Goal: Task Accomplishment & Management: Manage account settings

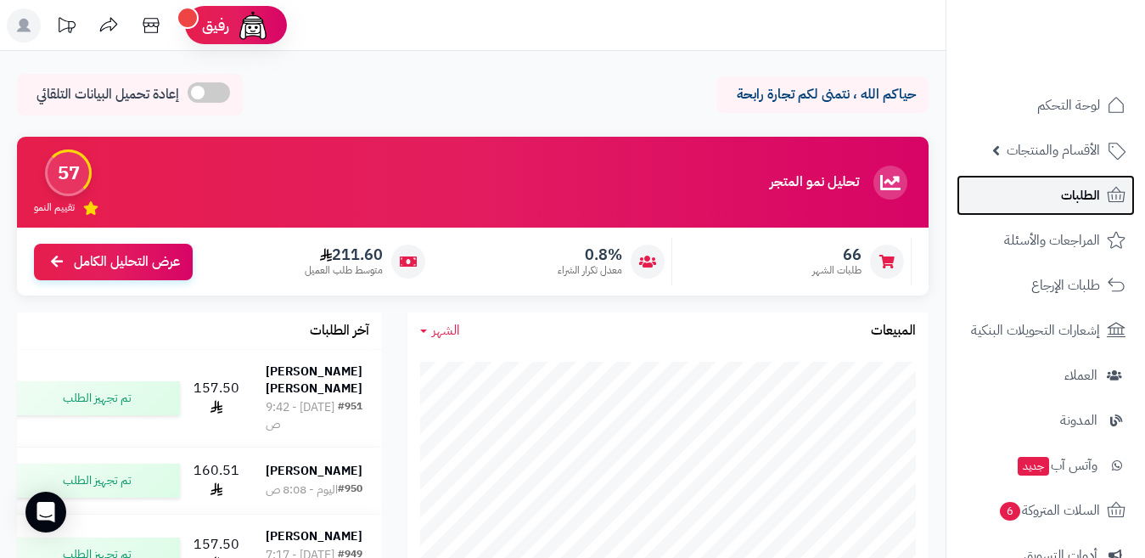
click at [1018, 197] on link "الطلبات" at bounding box center [1046, 195] width 178 height 41
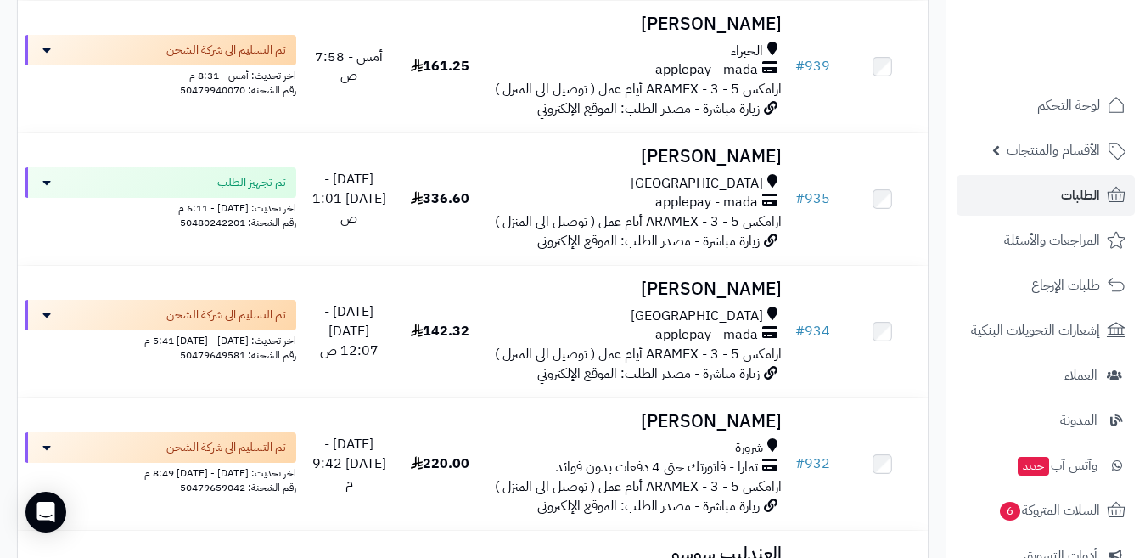
scroll to position [1613, 0]
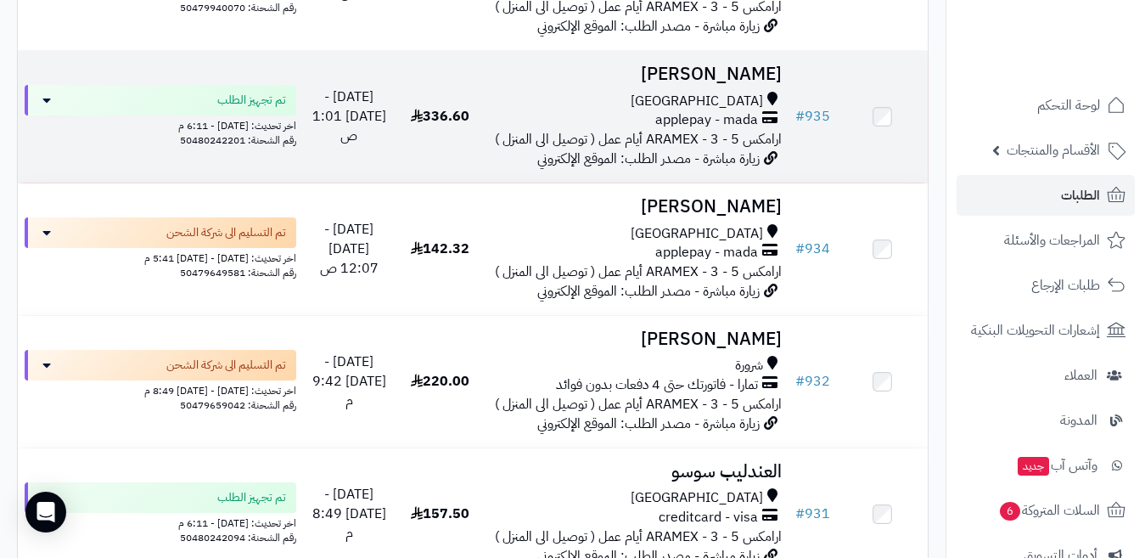
click at [759, 149] on span "ارامكس ARAMEX - 3 - 5 أيام عمل ( توصيل الى المنزل )" at bounding box center [638, 139] width 287 height 20
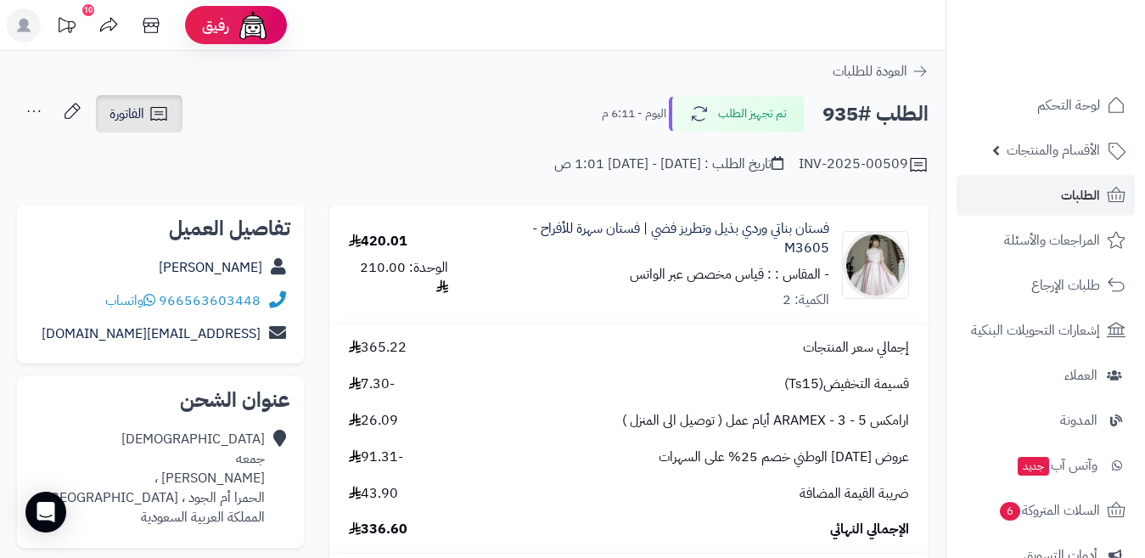
click at [106, 121] on link "الفاتورة" at bounding box center [139, 113] width 87 height 37
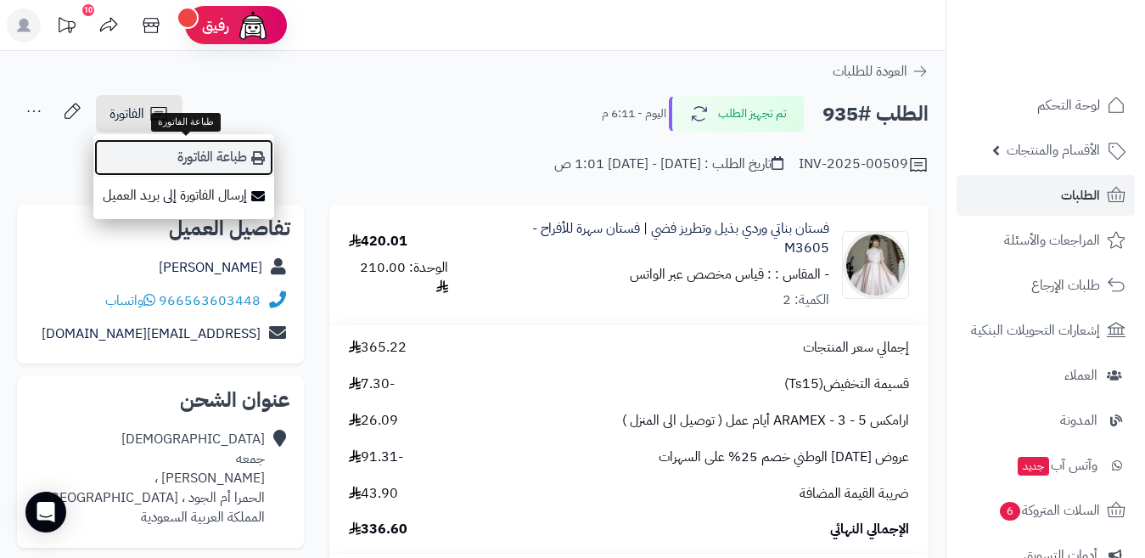
click at [198, 155] on link "طباعة الفاتورة" at bounding box center [183, 157] width 181 height 38
